Goal: Task Accomplishment & Management: Use online tool/utility

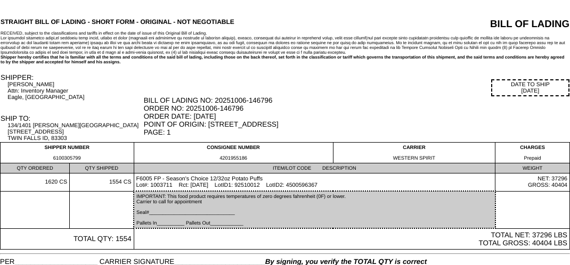
scroll to position [37, 0]
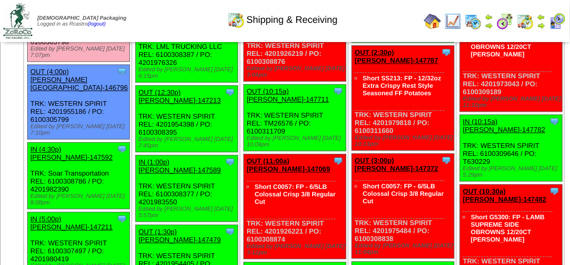
scroll to position [1065, 0]
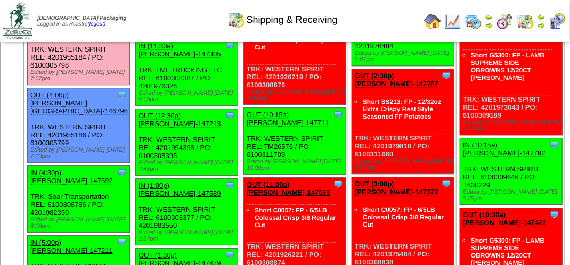
click at [117, 37] on link "OUT (3:30p) [PERSON_NAME][GEOGRAPHIC_DATA]-146795" at bounding box center [78, 25] width 97 height 24
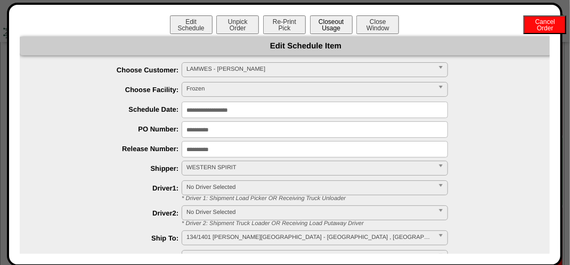
click at [331, 21] on button "Closeout Usage" at bounding box center [331, 24] width 43 height 19
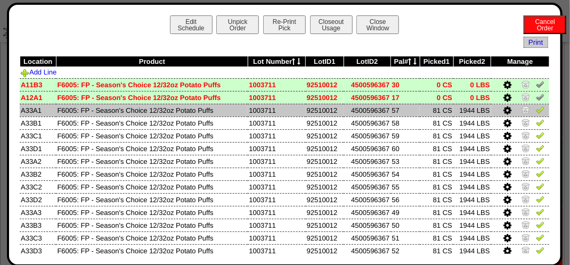
click at [536, 108] on img at bounding box center [540, 109] width 9 height 9
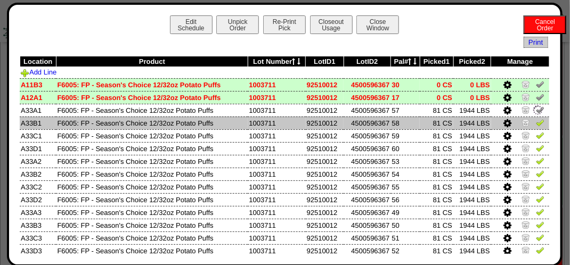
click at [536, 120] on img at bounding box center [540, 122] width 9 height 9
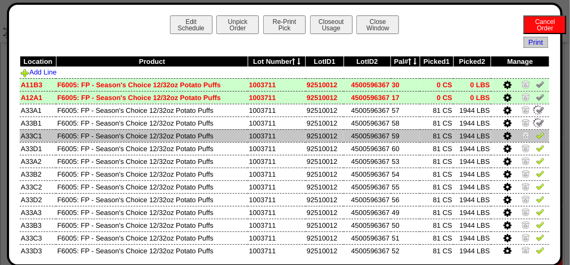
click at [536, 136] on img at bounding box center [540, 135] width 9 height 9
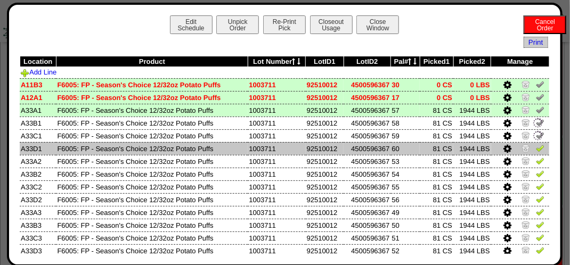
click at [536, 152] on img at bounding box center [540, 148] width 9 height 9
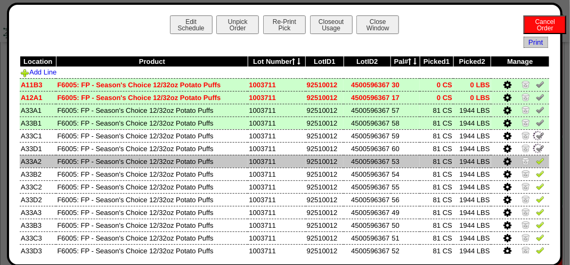
click at [536, 162] on img at bounding box center [540, 161] width 9 height 9
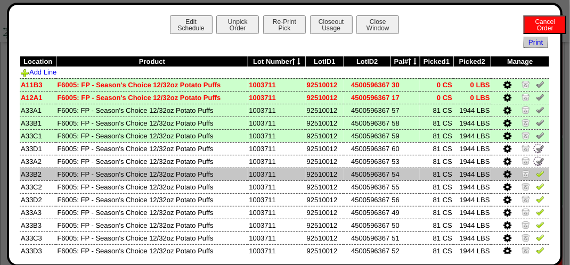
click at [536, 170] on img at bounding box center [540, 173] width 9 height 9
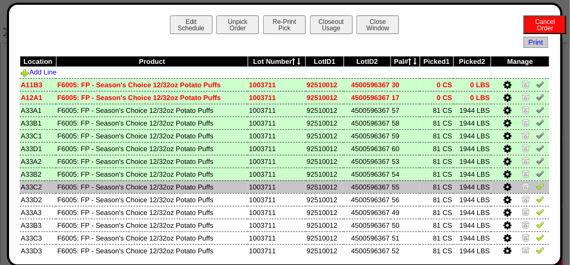
drag, startPoint x: 533, startPoint y: 199, endPoint x: 534, endPoint y: 189, distance: 10.2
click at [536, 199] on img at bounding box center [540, 199] width 9 height 9
click at [536, 186] on img at bounding box center [540, 186] width 9 height 9
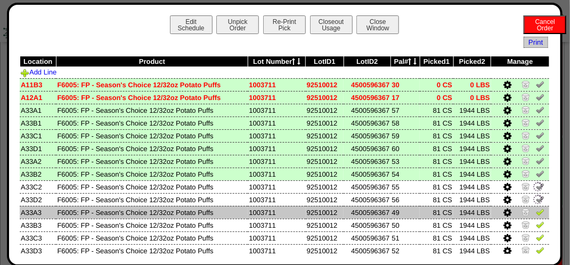
click at [536, 208] on img at bounding box center [540, 212] width 9 height 9
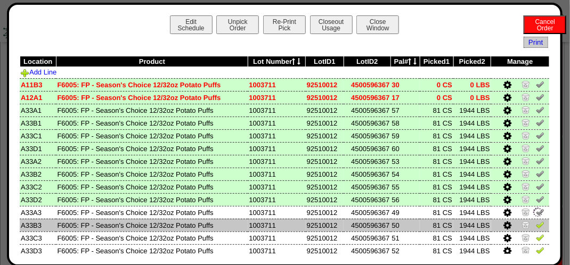
click at [536, 225] on img at bounding box center [540, 225] width 9 height 9
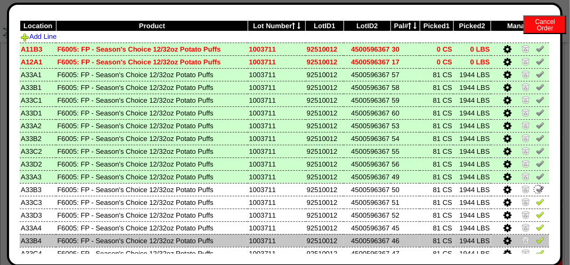
scroll to position [53, 0]
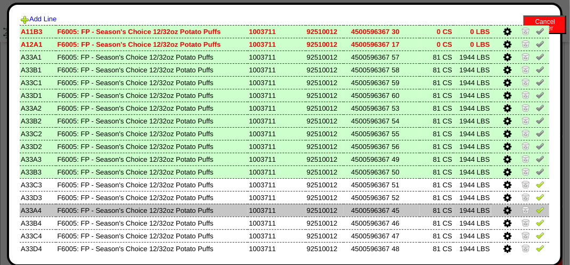
click at [535, 217] on td at bounding box center [520, 210] width 58 height 13
click at [536, 214] on img at bounding box center [540, 210] width 9 height 9
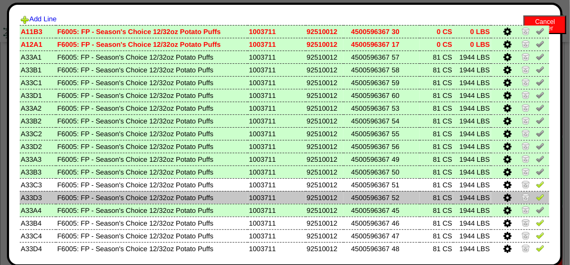
click at [536, 197] on img at bounding box center [540, 197] width 9 height 9
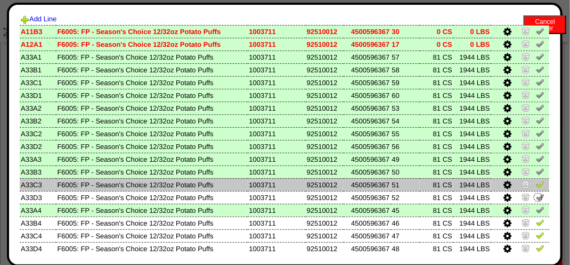
click at [536, 189] on img at bounding box center [540, 184] width 9 height 9
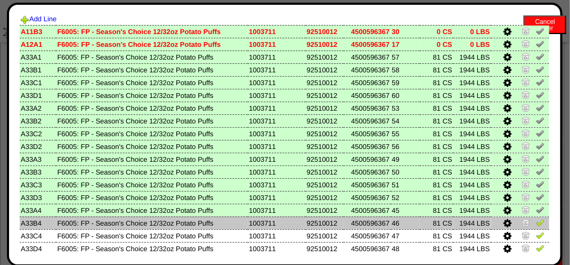
click at [536, 220] on img at bounding box center [540, 222] width 9 height 9
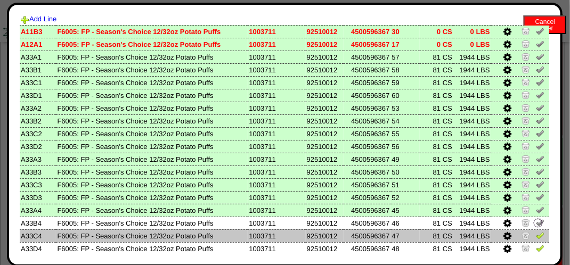
click at [534, 231] on td at bounding box center [520, 236] width 58 height 13
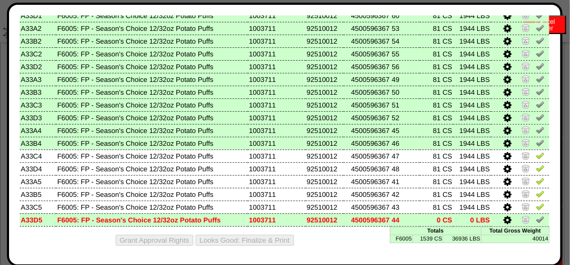
scroll to position [135, 0]
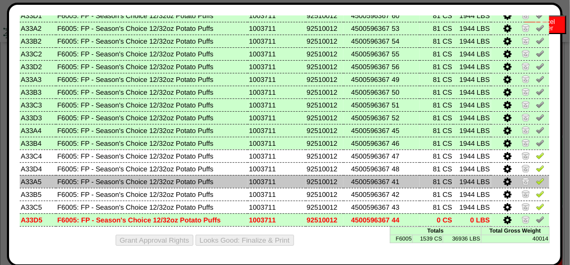
click at [535, 186] on td at bounding box center [520, 181] width 58 height 13
click at [536, 184] on img at bounding box center [540, 181] width 9 height 9
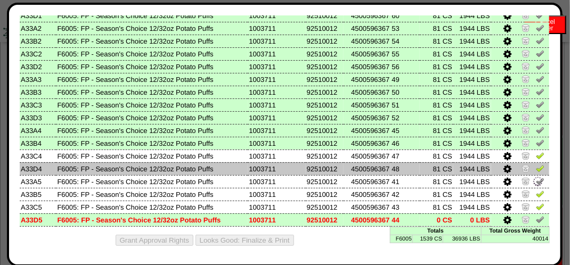
click at [536, 170] on img at bounding box center [540, 168] width 9 height 9
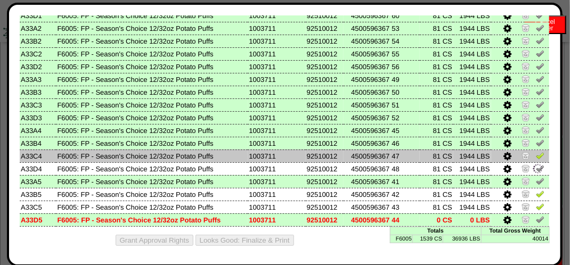
click at [536, 154] on img at bounding box center [540, 155] width 9 height 9
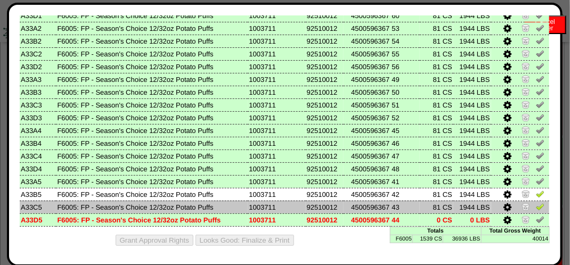
click at [532, 201] on td at bounding box center [520, 207] width 58 height 13
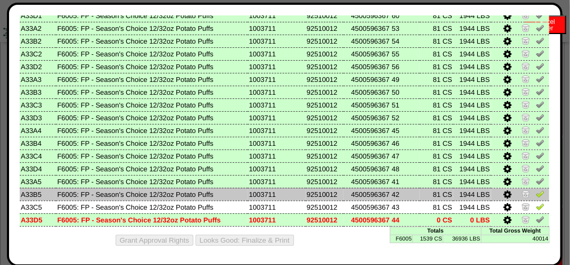
click at [536, 190] on img at bounding box center [540, 194] width 9 height 9
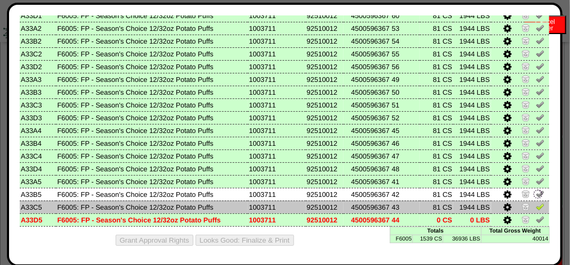
click at [536, 206] on img at bounding box center [540, 206] width 9 height 9
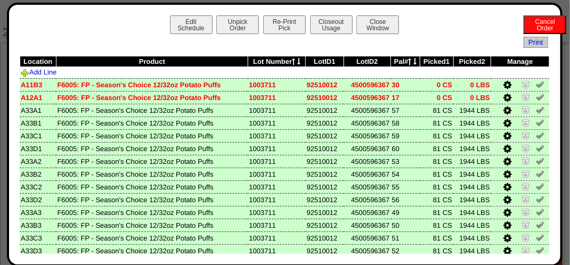
scroll to position [1119, 0]
click at [330, 15] on button "Closeout Usage" at bounding box center [331, 24] width 43 height 19
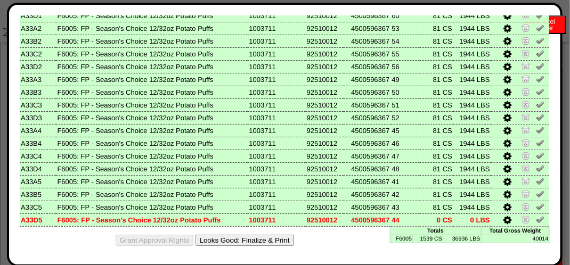
scroll to position [1225, 0]
click at [273, 238] on button "Looks Good: Finalize & Print" at bounding box center [245, 240] width 99 height 11
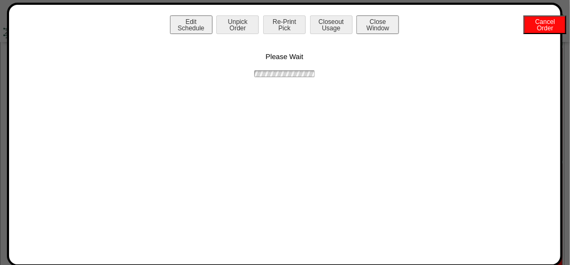
scroll to position [0, 0]
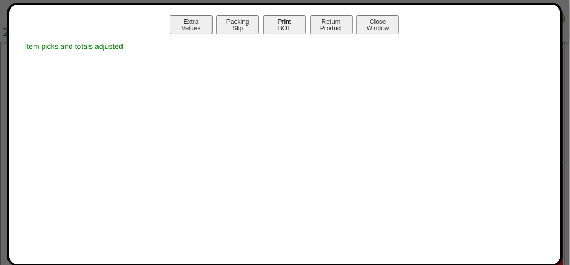
click at [290, 27] on button "Print BOL" at bounding box center [284, 24] width 43 height 19
